Goal: Check status: Check status

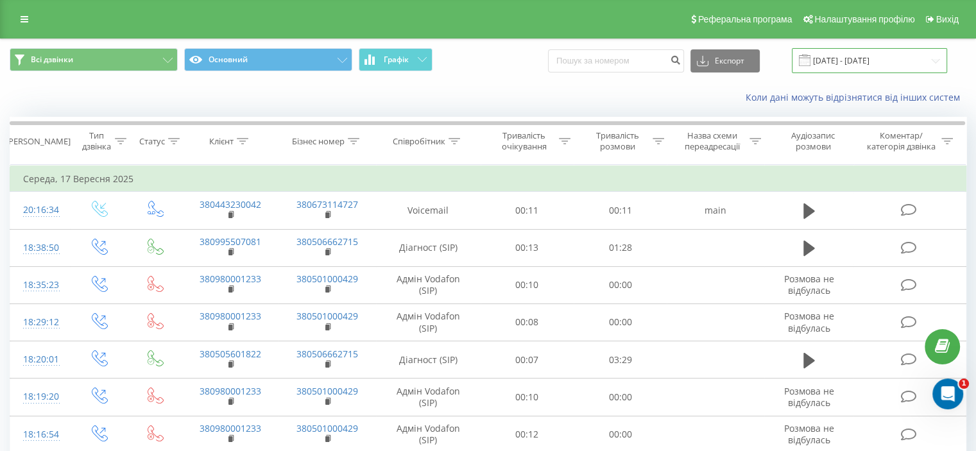
click at [883, 66] on input "17.08.2025 - 17.09.2025" at bounding box center [869, 60] width 155 height 25
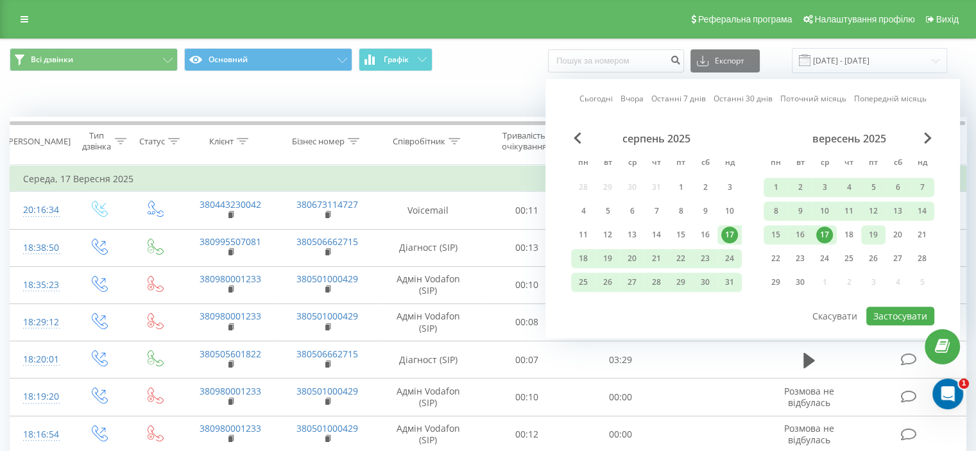
click at [873, 235] on div "19" at bounding box center [873, 235] width 17 height 17
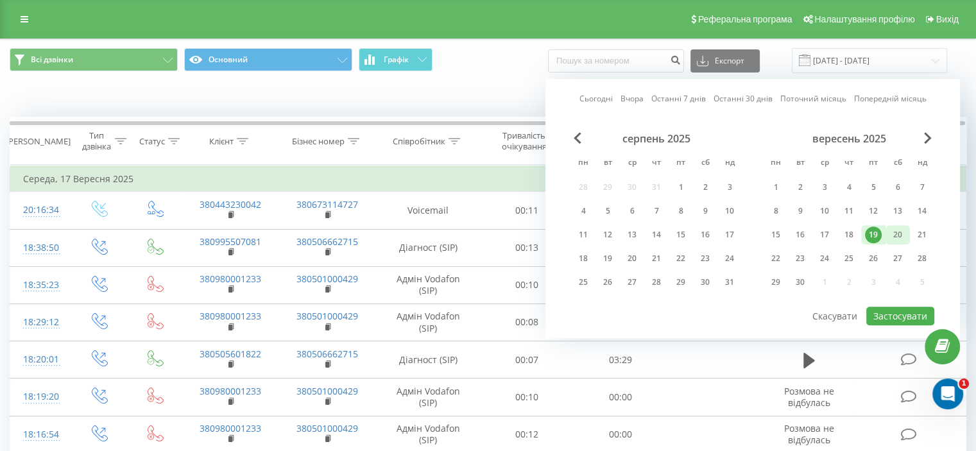
click at [893, 230] on div "20" at bounding box center [897, 235] width 17 height 17
click at [901, 309] on button "Застосувати" at bounding box center [900, 316] width 68 height 19
type input "19.09.2025 - 20.09.2025"
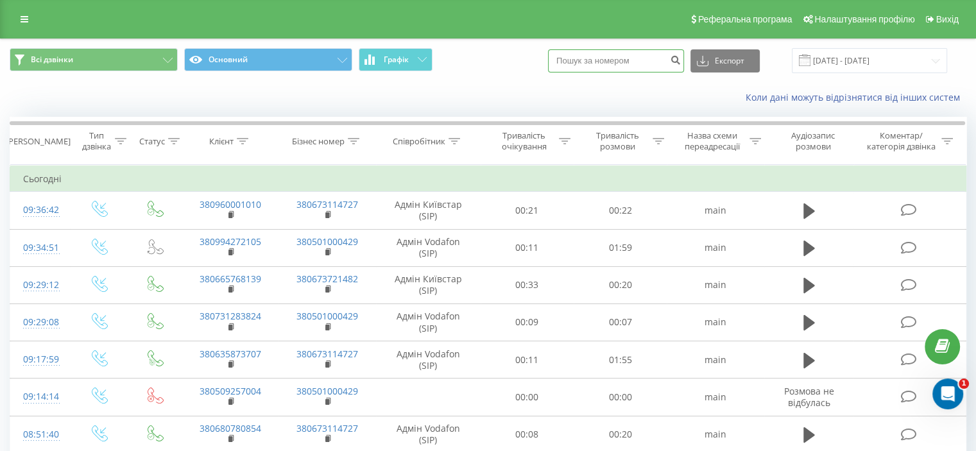
click at [649, 60] on input at bounding box center [616, 60] width 136 height 23
click at [574, 60] on input "0994272105" at bounding box center [616, 60] width 136 height 23
type input "380994272105"
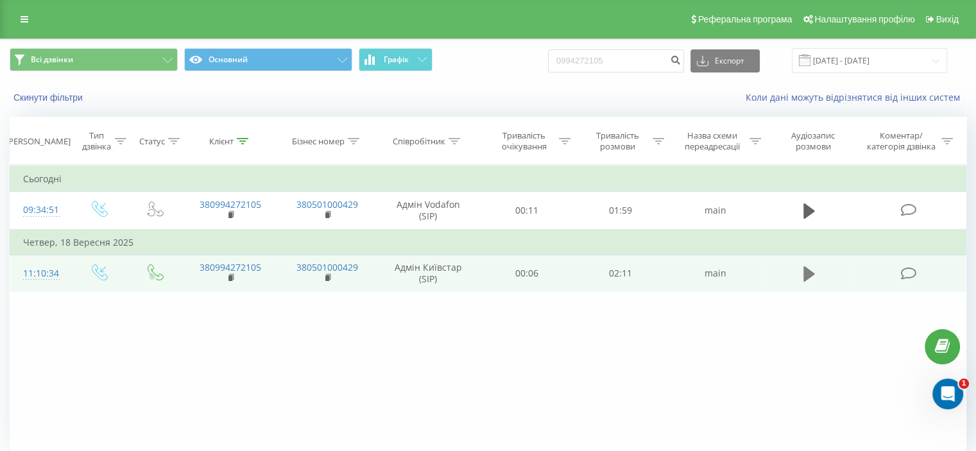
click at [803, 275] on icon at bounding box center [809, 273] width 12 height 15
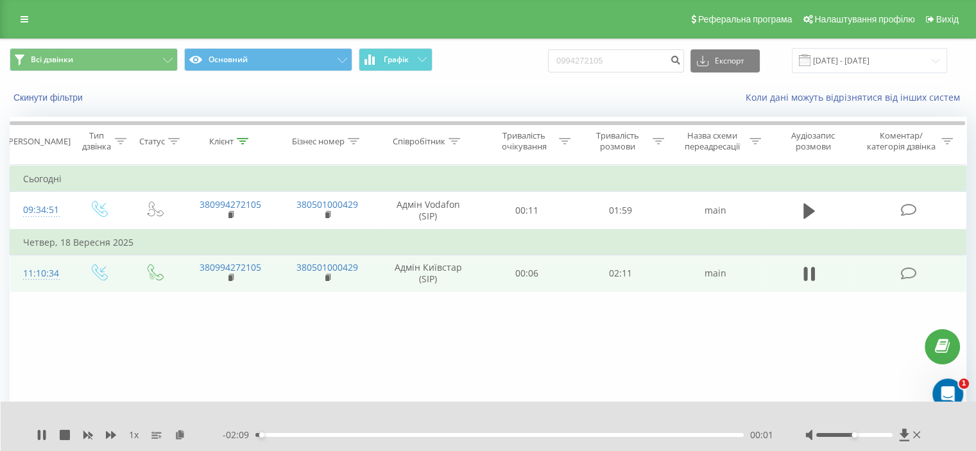
click at [869, 436] on div at bounding box center [854, 435] width 76 height 4
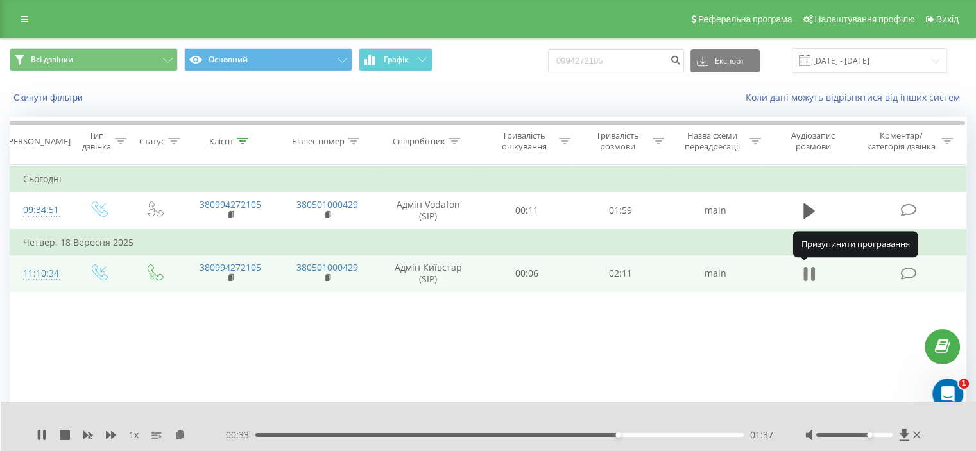
click at [808, 272] on icon at bounding box center [809, 274] width 12 height 18
drag, startPoint x: 616, startPoint y: 431, endPoint x: 377, endPoint y: 425, distance: 238.8
click at [340, 427] on div "1 x - 00:33 01:37 01:37" at bounding box center [489, 426] width 976 height 49
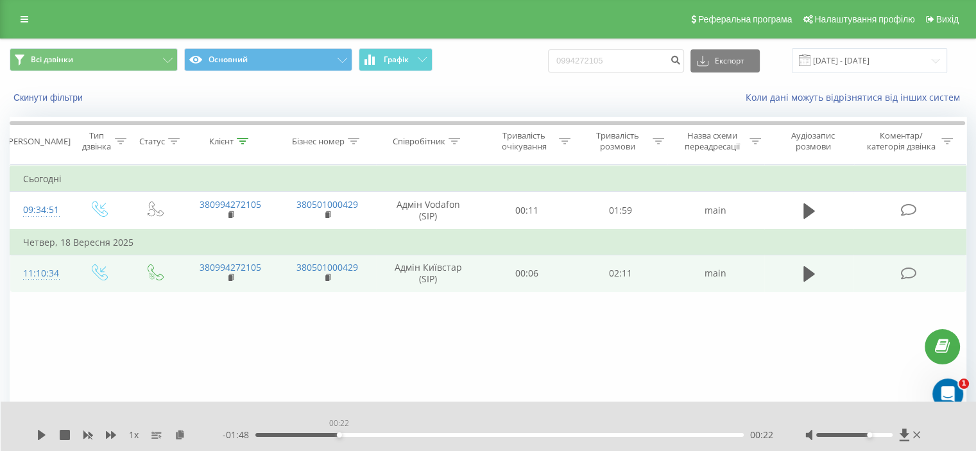
click at [339, 436] on div "00:22" at bounding box center [499, 435] width 488 height 4
click at [312, 435] on div "00:15" at bounding box center [499, 435] width 488 height 4
click at [816, 271] on button at bounding box center [808, 273] width 19 height 19
click at [803, 266] on icon at bounding box center [809, 274] width 12 height 18
